Goal: Task Accomplishment & Management: Manage account settings

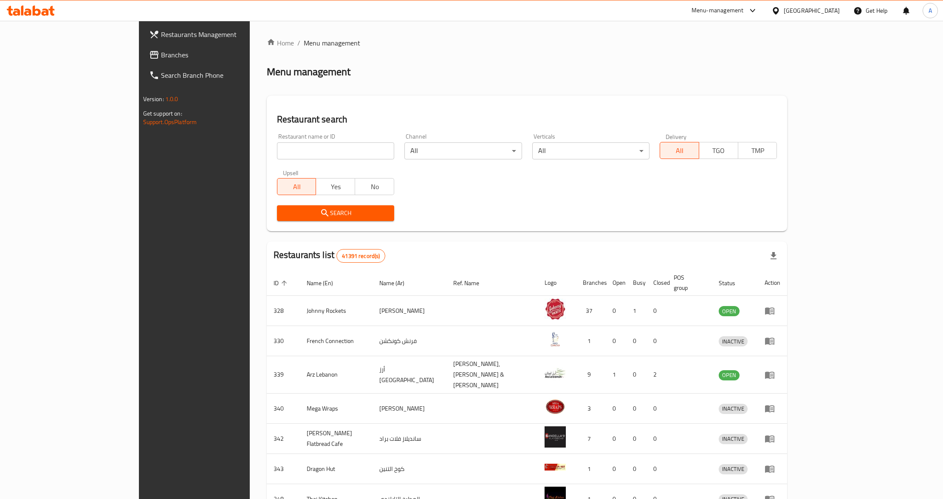
click at [161, 55] on span "Branches" at bounding box center [225, 55] width 129 height 10
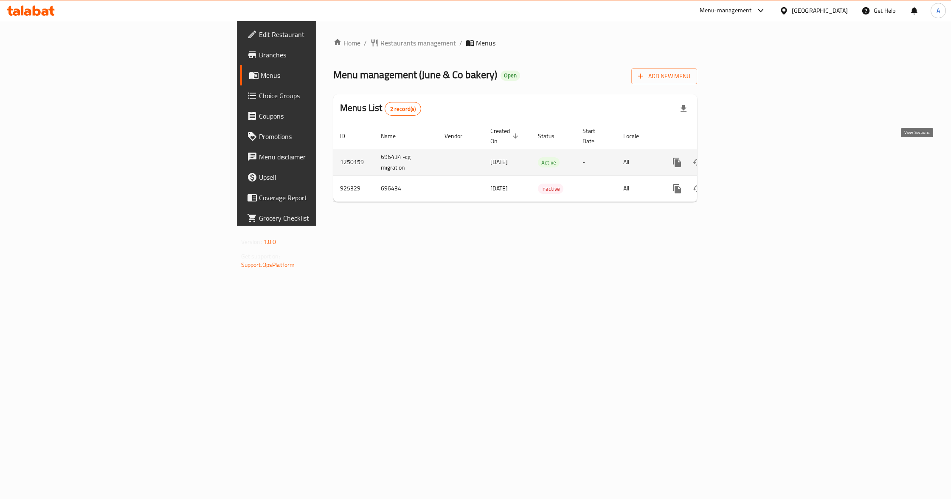
click at [749, 160] on link "enhanced table" at bounding box center [738, 162] width 20 height 20
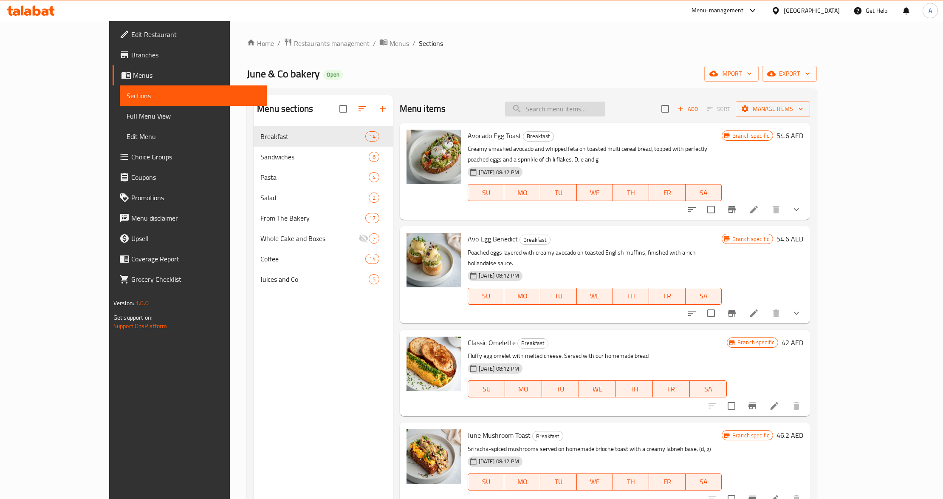
click at [605, 112] on input "search" at bounding box center [555, 109] width 100 height 15
paste input "Sea Salt Caramel Brownie"
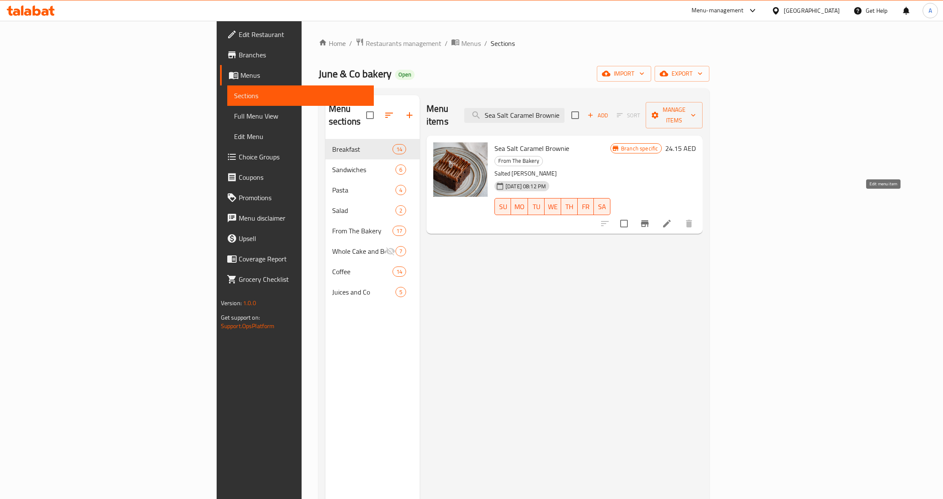
type input "Sea Salt Caramel Brownie"
click at [672, 218] on icon at bounding box center [667, 223] width 10 height 10
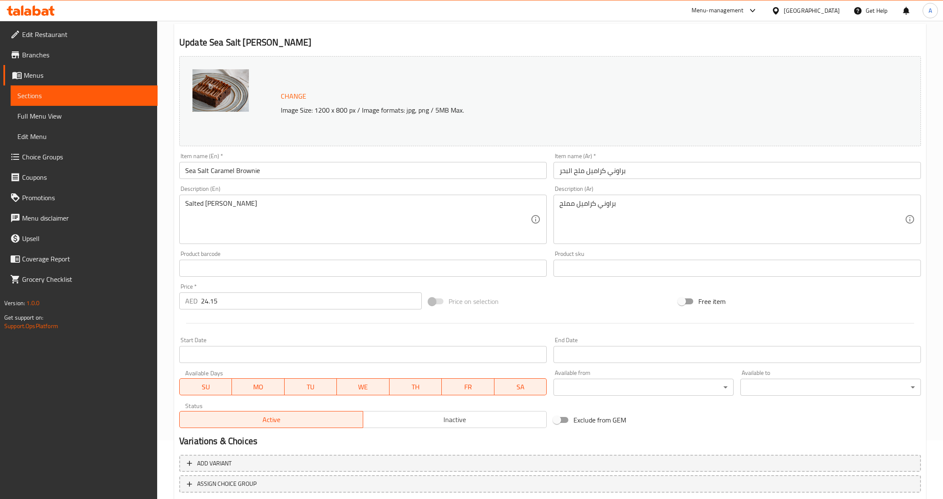
scroll to position [113, 0]
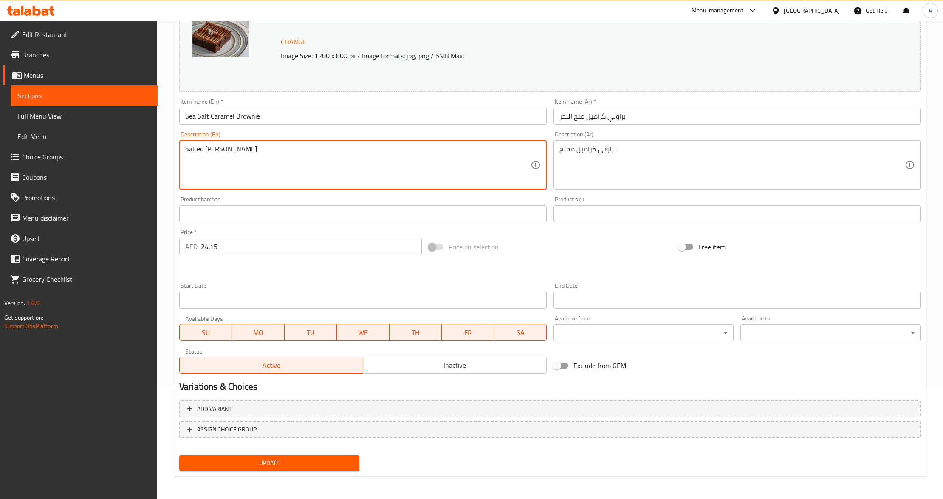
click at [320, 179] on textarea "Salted Caramel Brownie" at bounding box center [357, 165] width 345 height 40
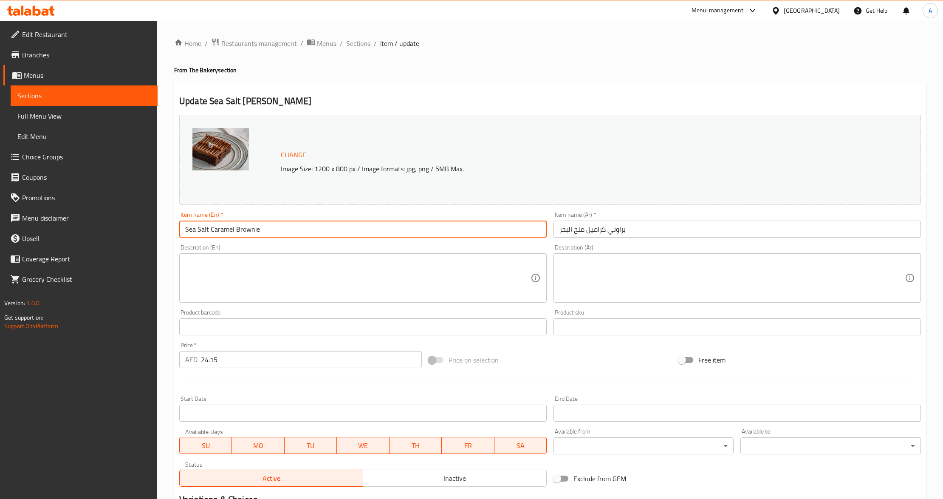
drag, startPoint x: 209, startPoint y: 229, endPoint x: 165, endPoint y: 232, distance: 44.3
click at [165, 232] on div "Home / Restaurants management / Menus / Sections / item / update From The Baker…" at bounding box center [550, 317] width 786 height 592
type input "Salted [PERSON_NAME]"
click at [586, 221] on input "براوني كراميل ملح البحر" at bounding box center [736, 228] width 367 height 17
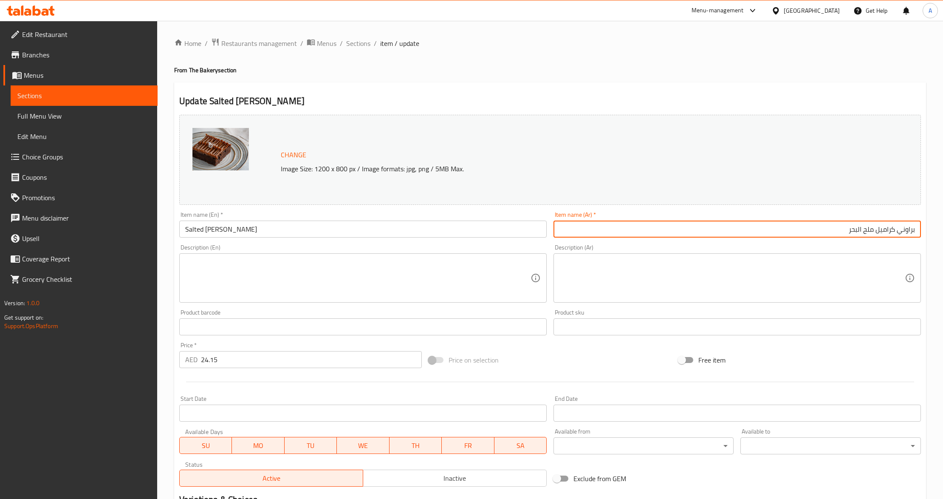
drag, startPoint x: 895, startPoint y: 229, endPoint x: 790, endPoint y: 235, distance: 105.1
click at [790, 235] on input "براوني كراميل ملح البحر" at bounding box center [736, 228] width 367 height 17
paste input "لح"
type input "براوني كراميل مملح"
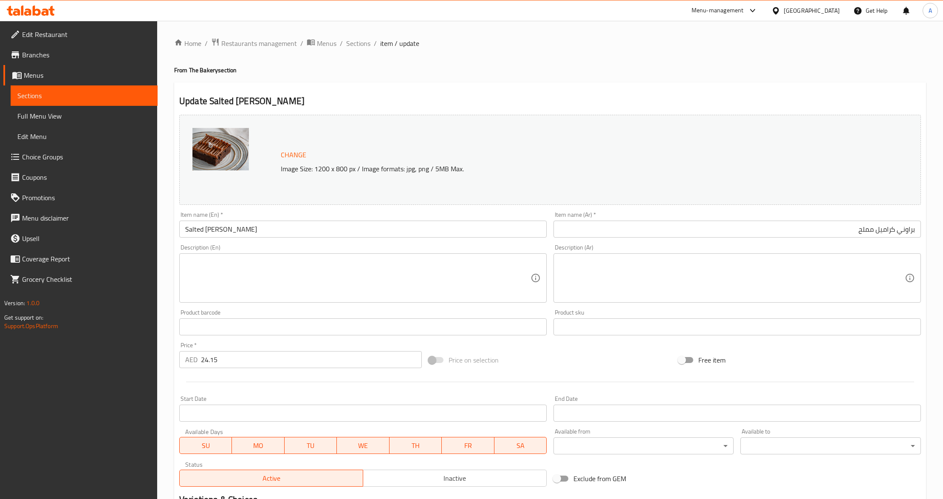
click at [780, 363] on div "Free item" at bounding box center [799, 359] width 249 height 23
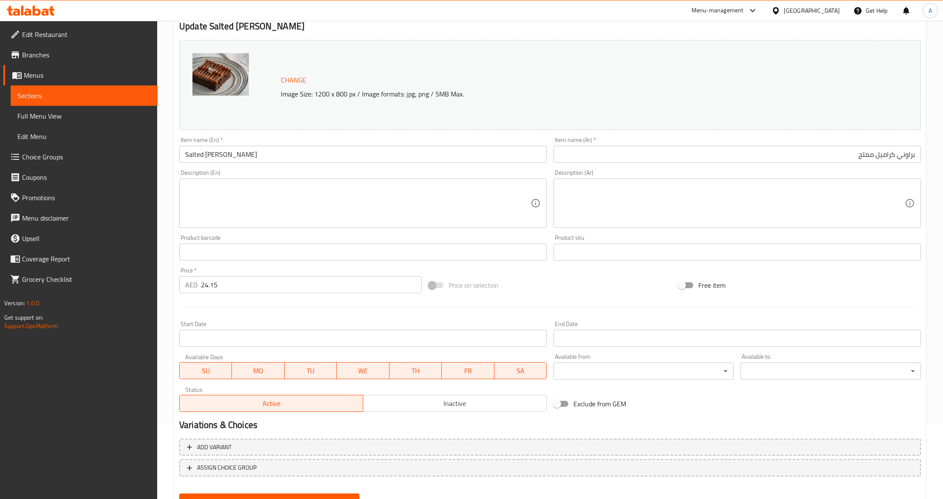
scroll to position [113, 0]
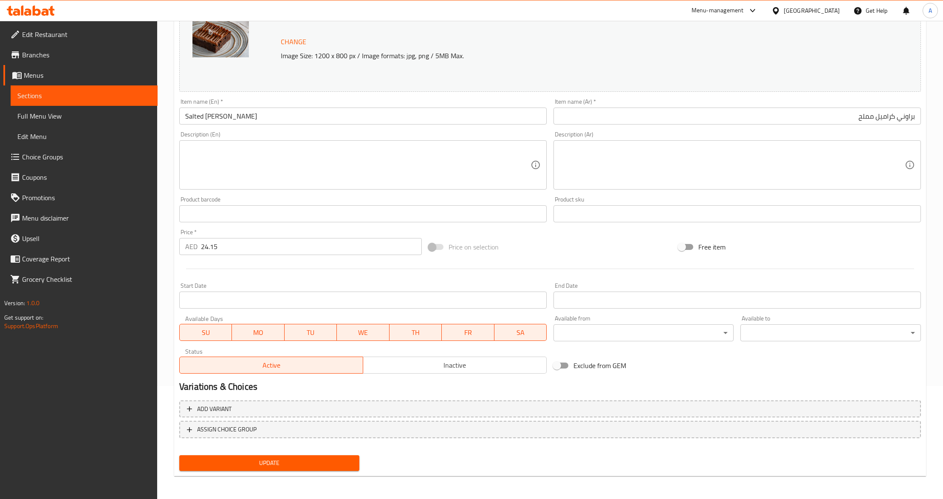
click at [313, 464] on span "Update" at bounding box center [269, 462] width 166 height 11
click at [340, 464] on span "Update" at bounding box center [269, 462] width 166 height 11
